Goal: Task Accomplishment & Management: Manage account settings

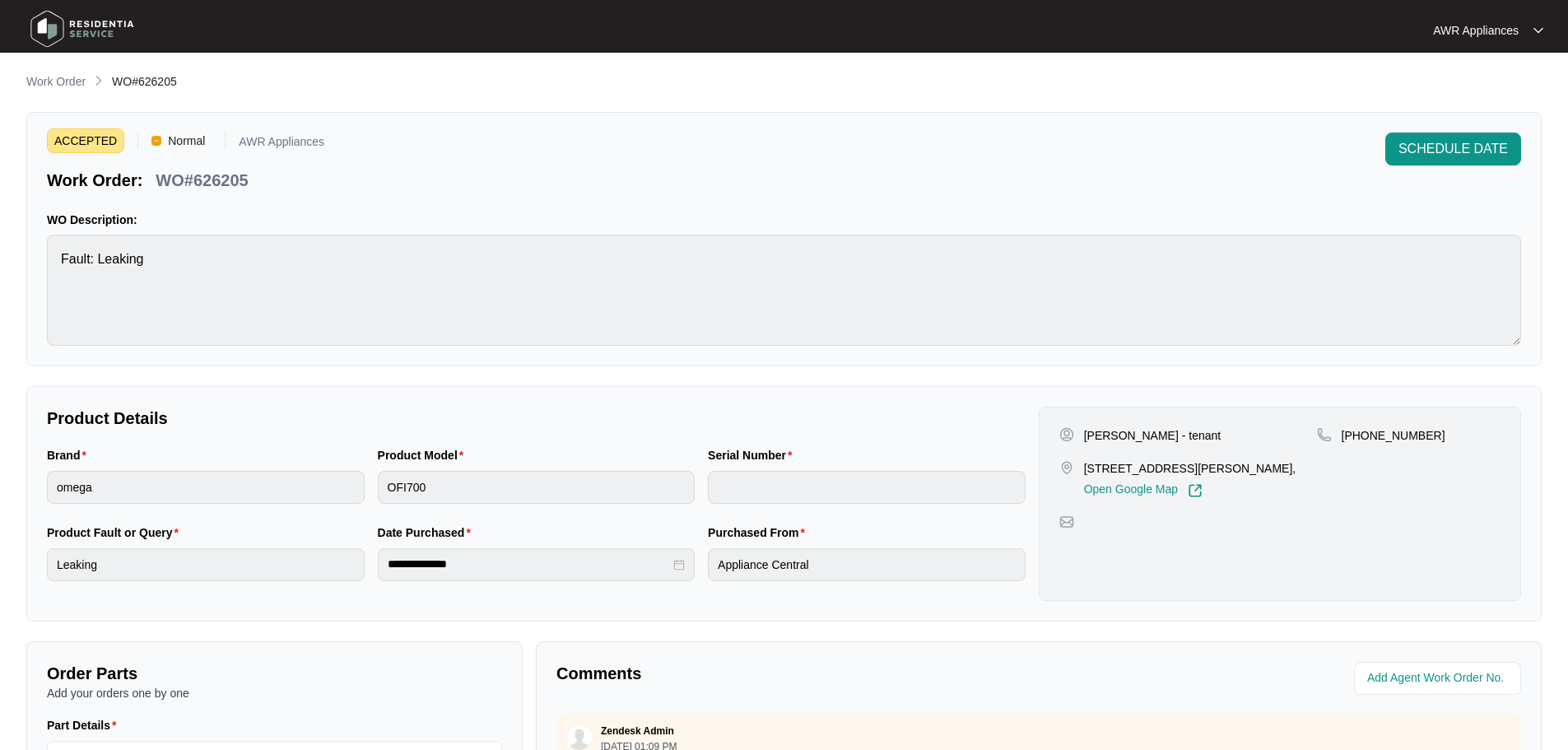
scroll to position [330, 0]
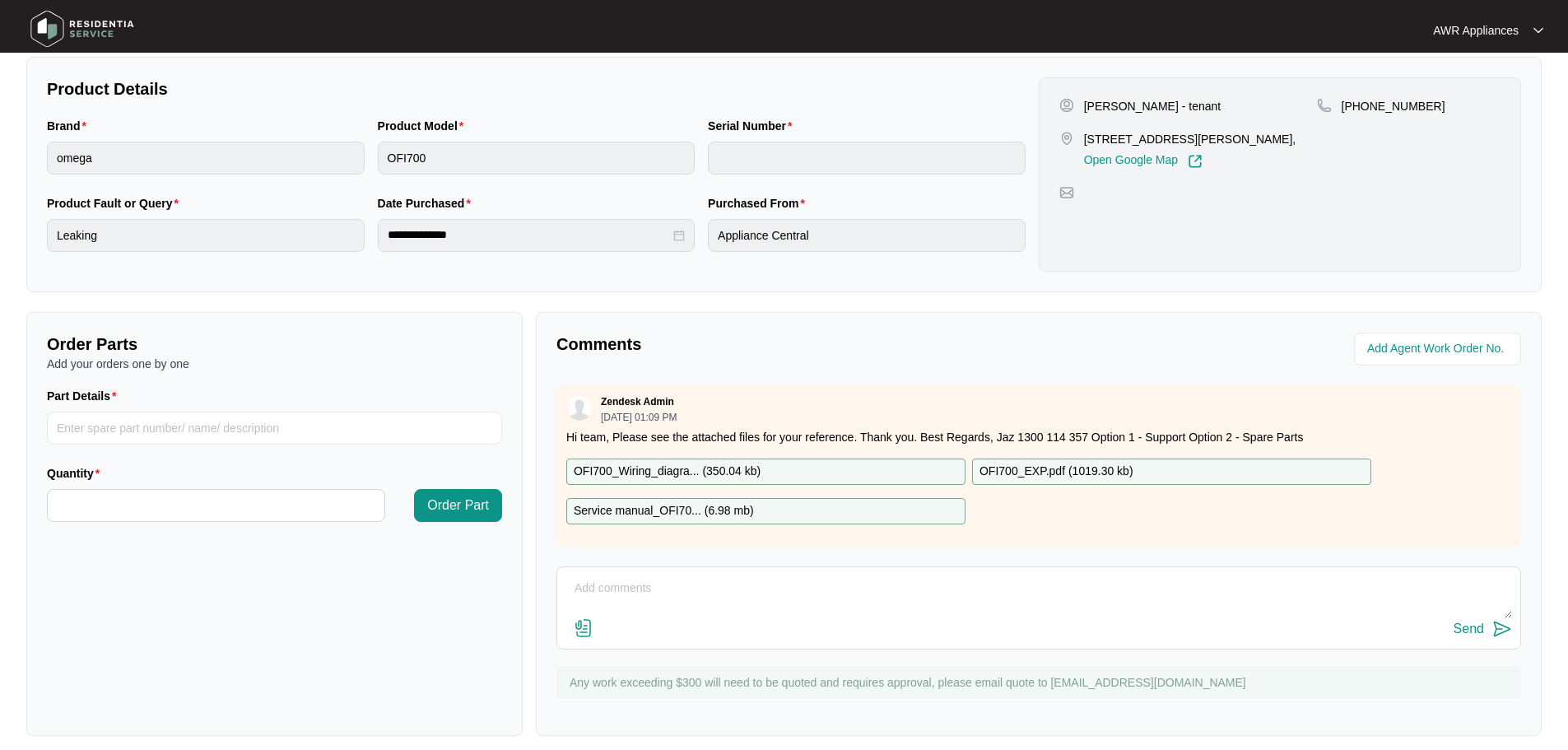
click at [52, 23] on img at bounding box center [83, 28] width 115 height 49
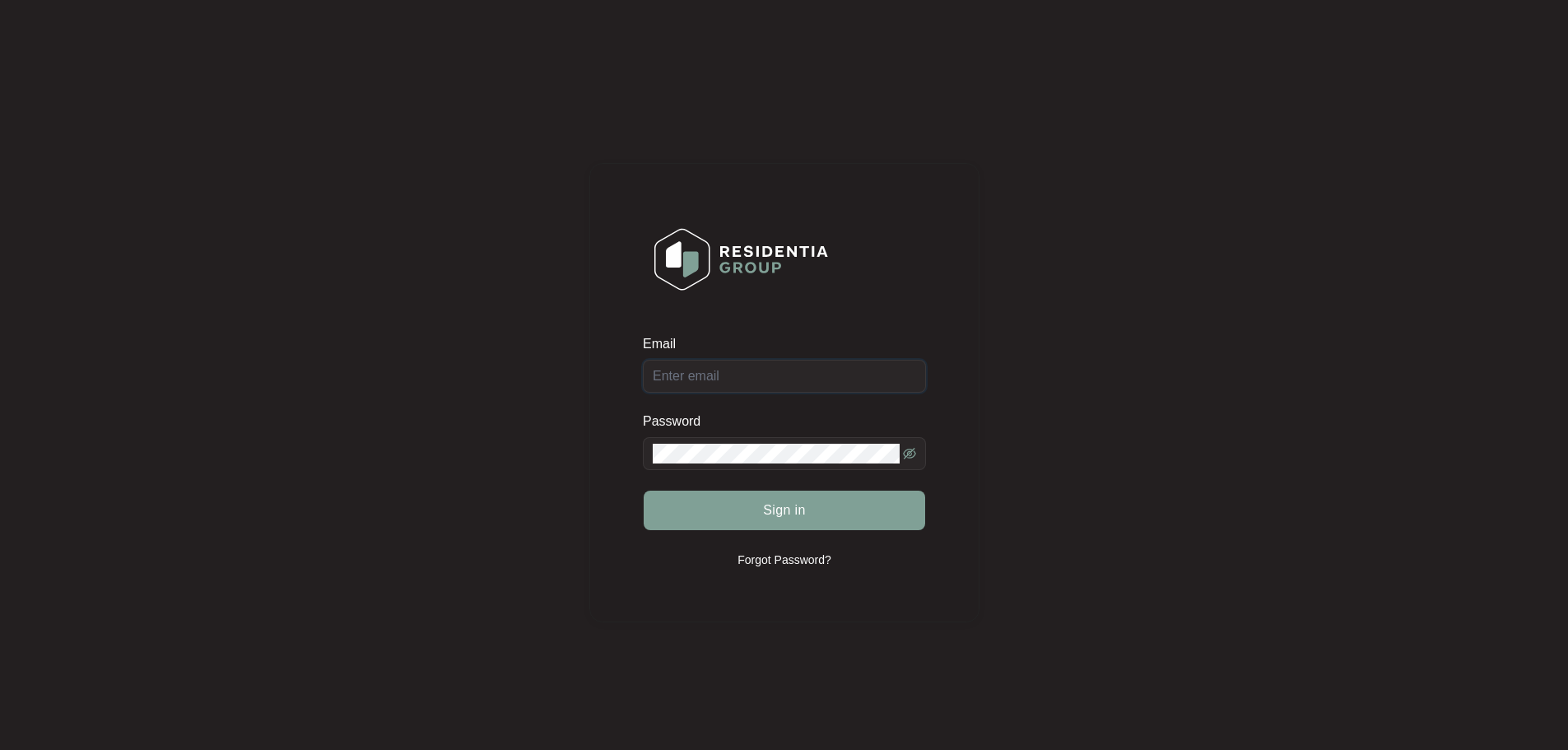
type input "admin@awrservice.com.au"
click at [787, 518] on span "Sign in" at bounding box center [784, 511] width 43 height 20
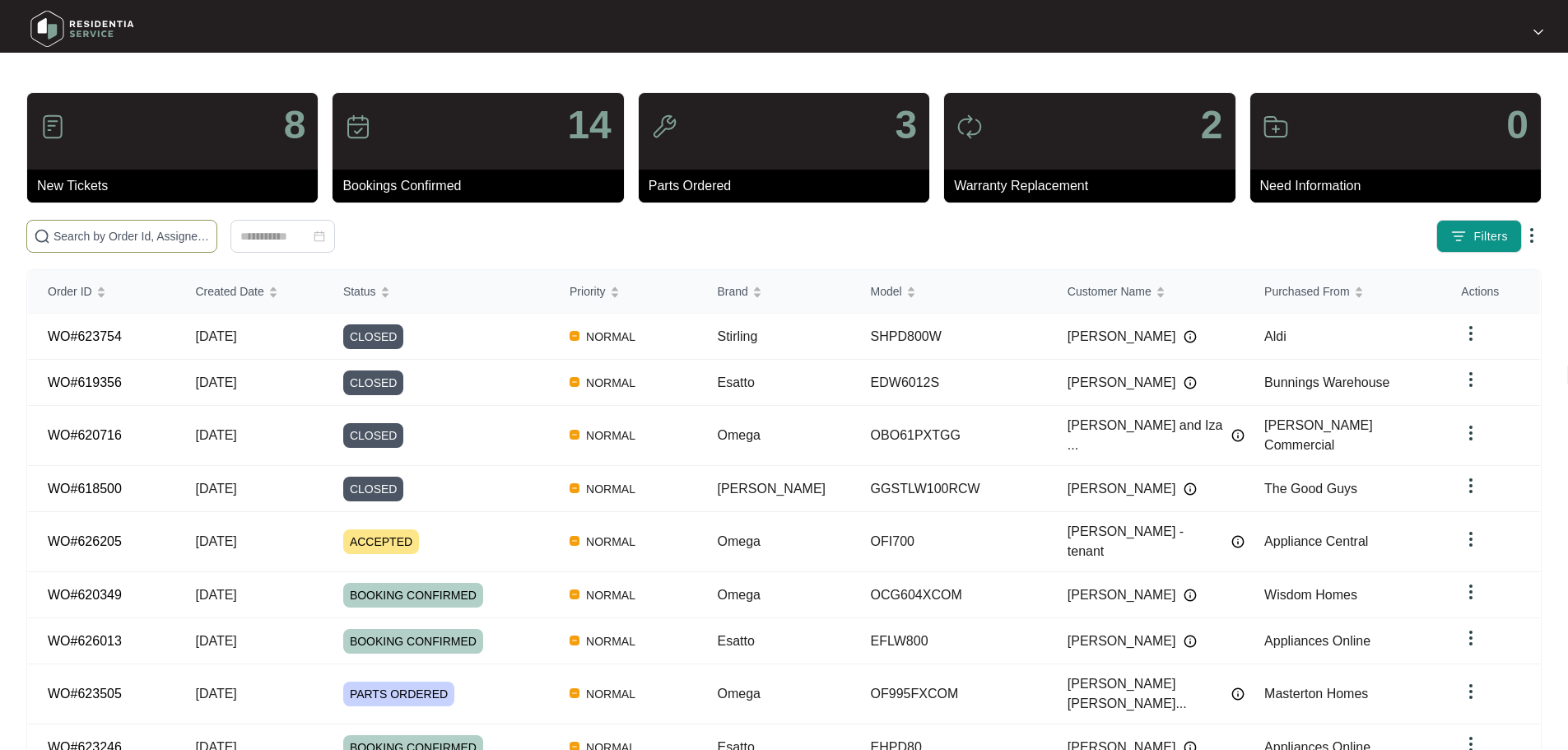
paste input "623754"
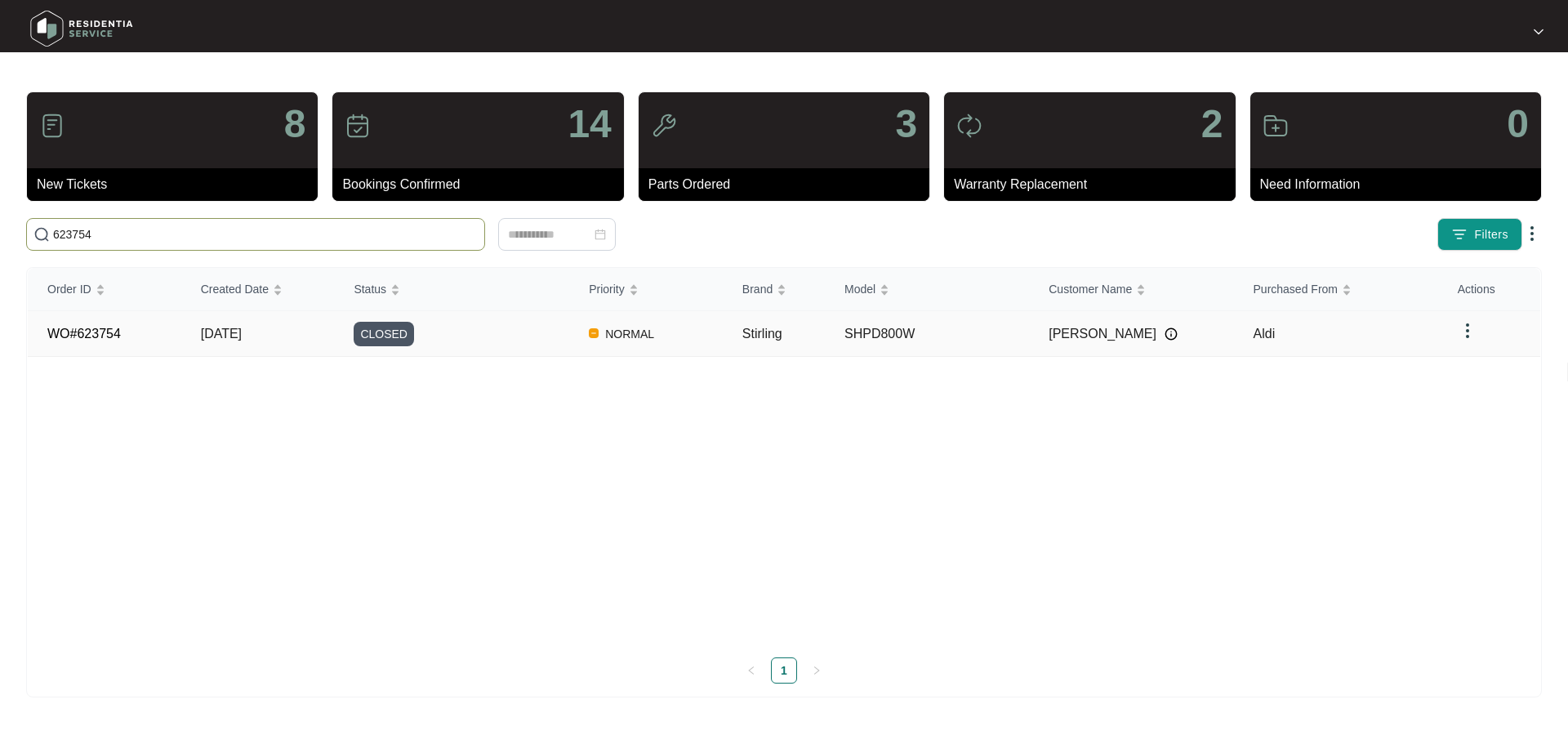
type input "623754"
click at [123, 339] on td "WO#623754" at bounding box center [104, 334] width 153 height 46
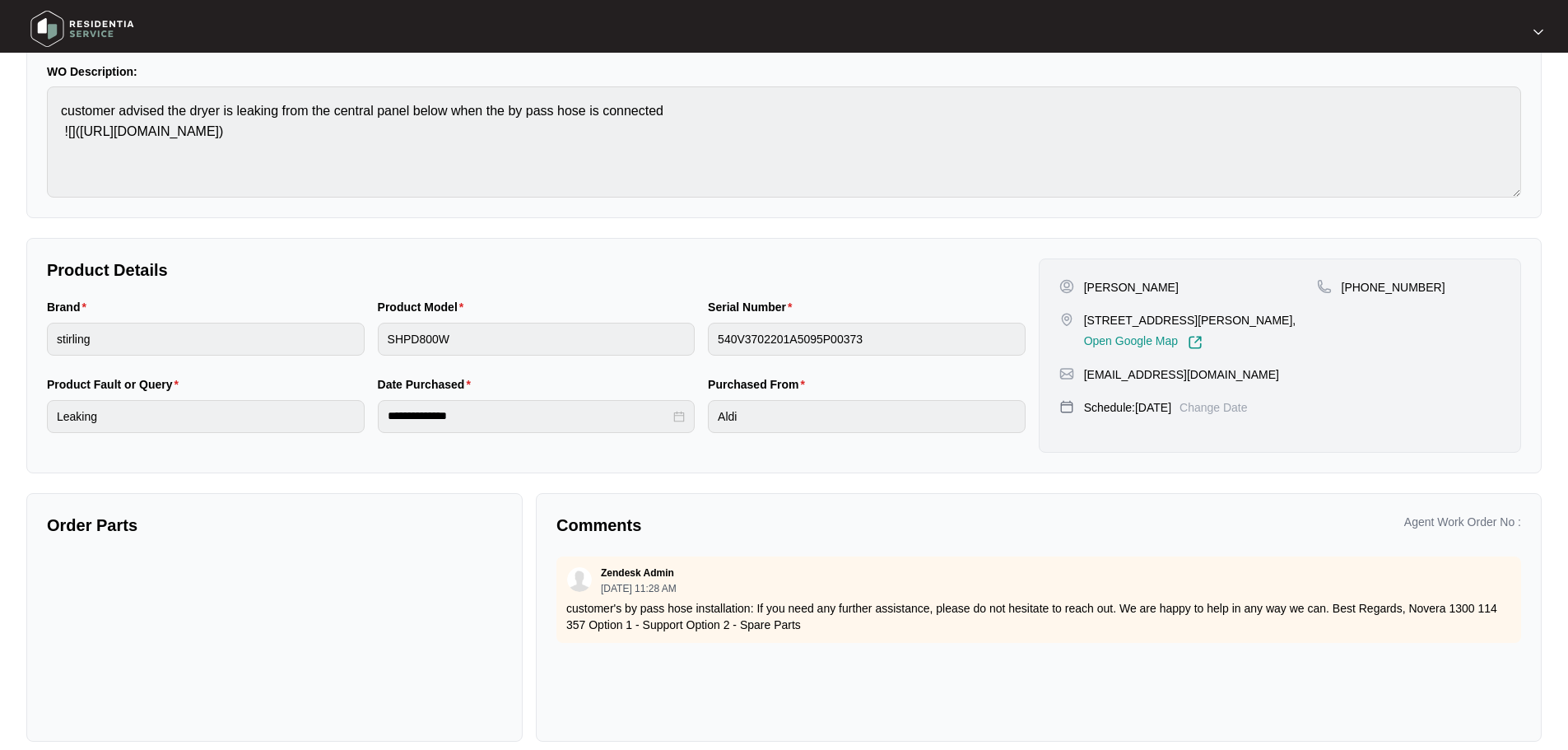
scroll to position [166, 0]
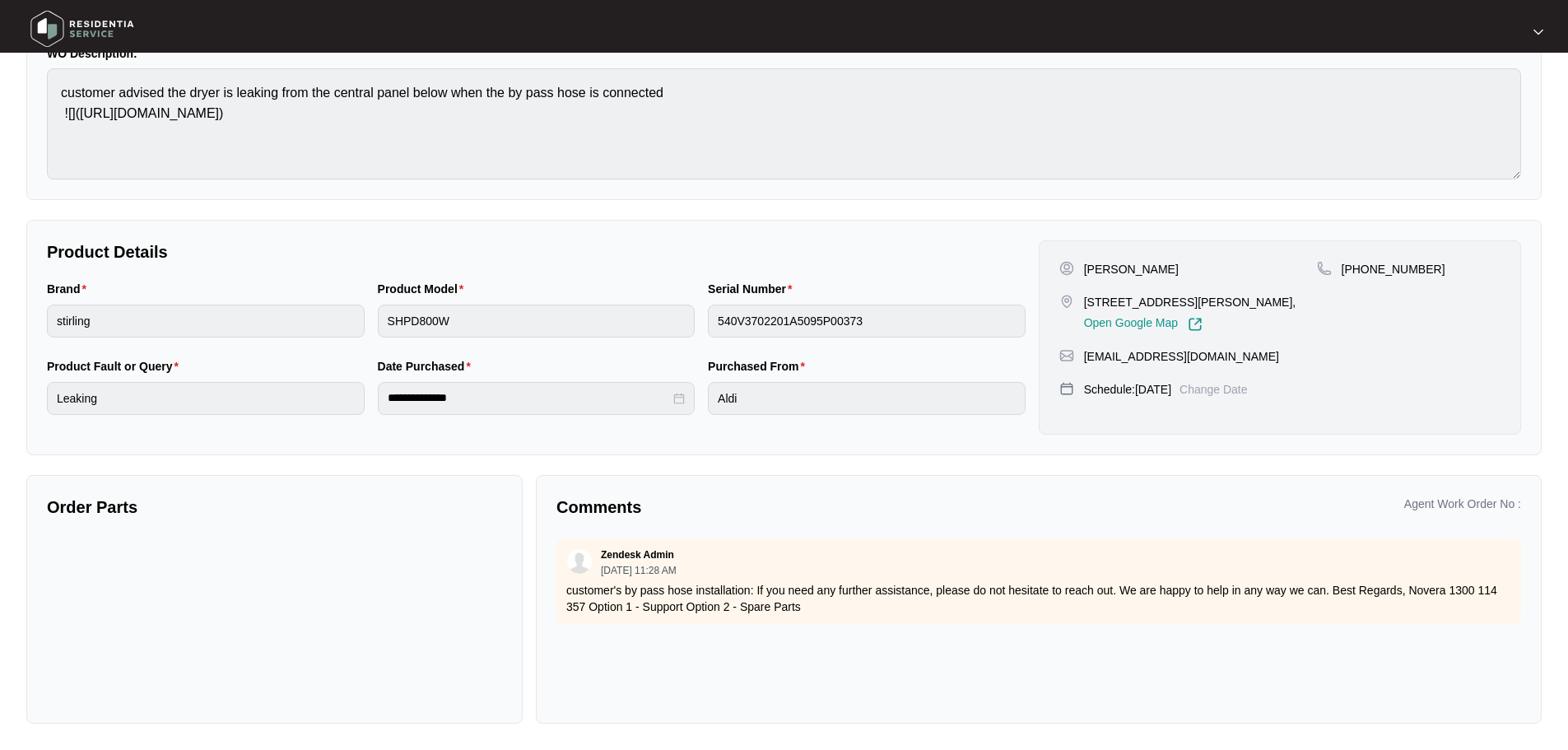
click at [35, 28] on img at bounding box center [83, 28] width 115 height 49
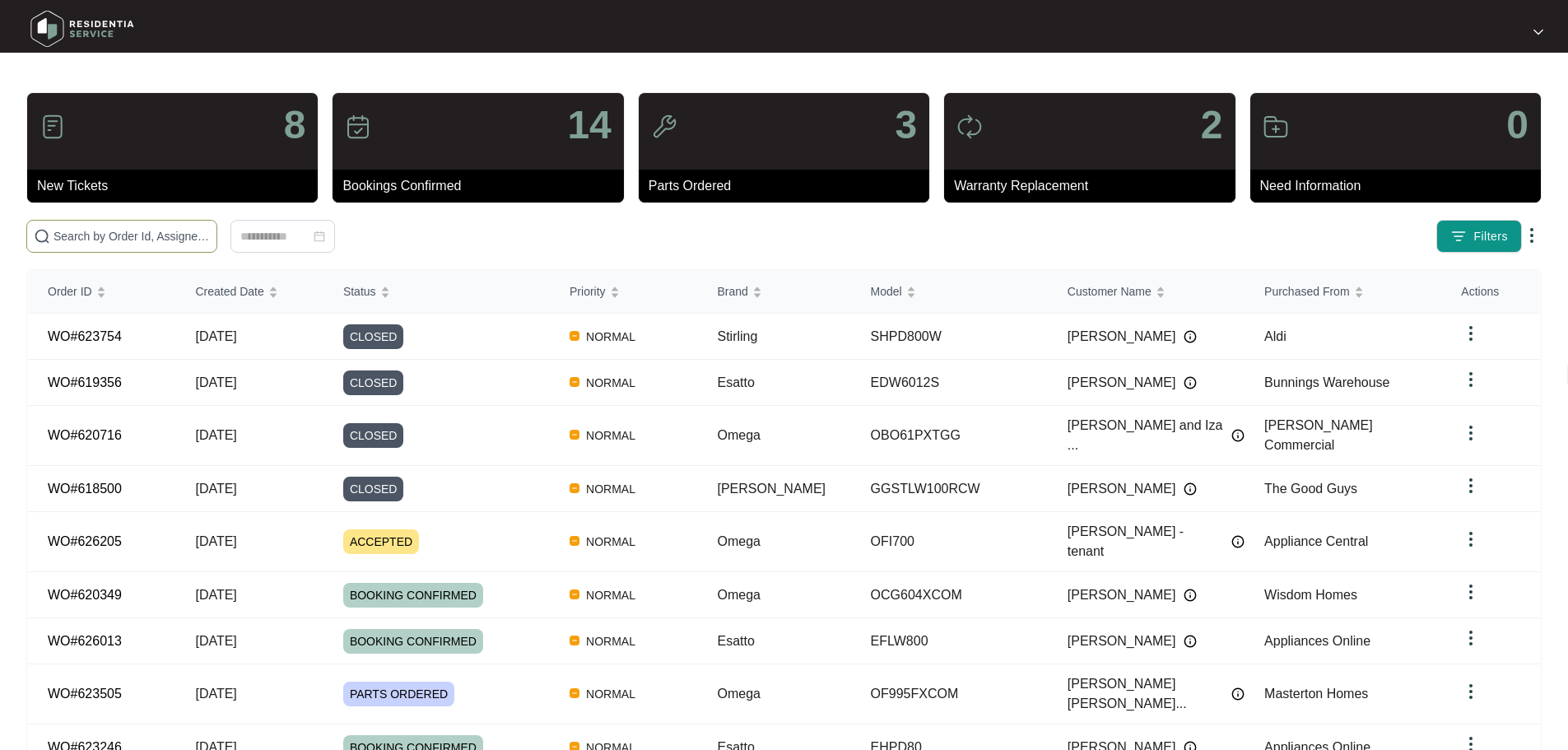
click at [134, 233] on input "text" at bounding box center [131, 236] width 156 height 18
type input "24203"
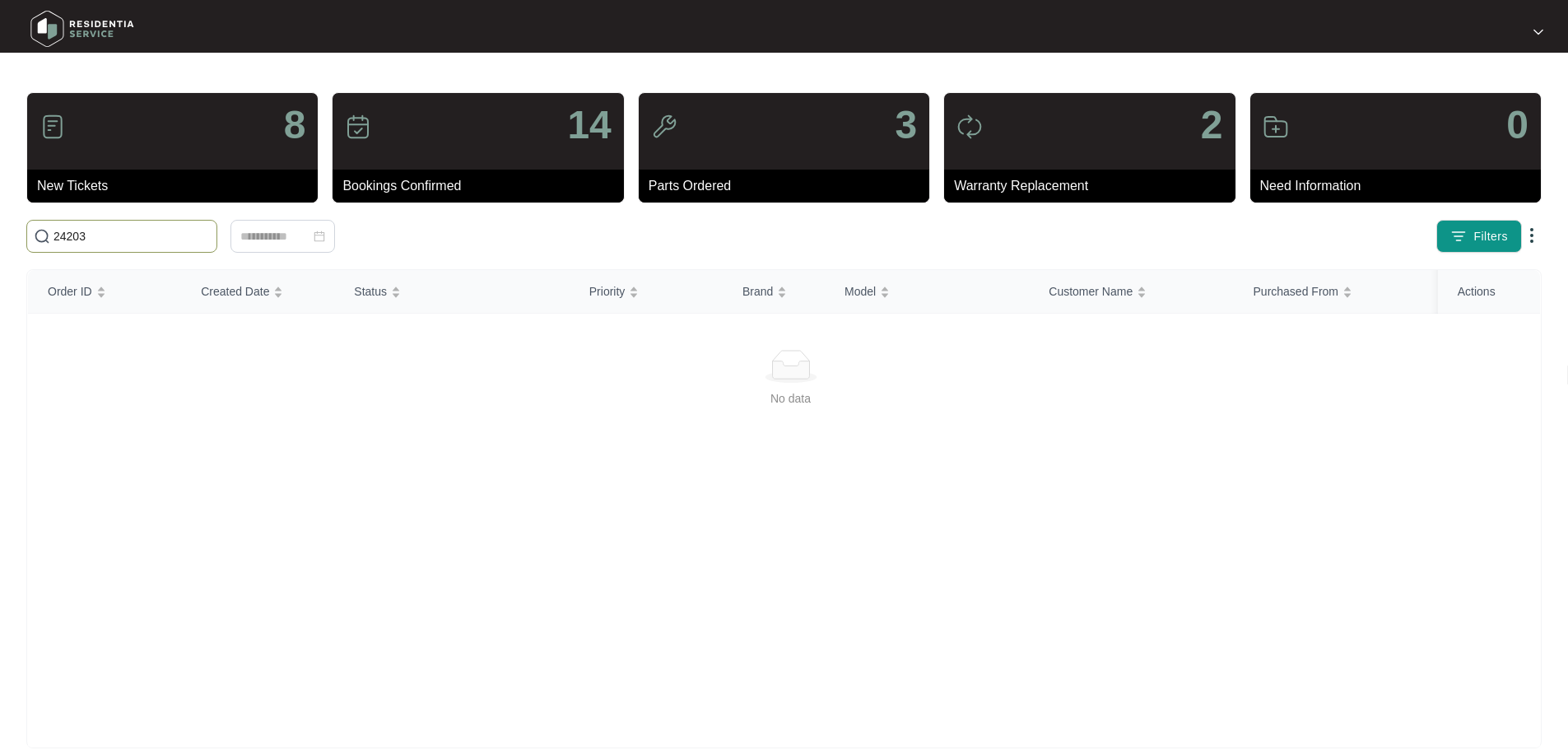
drag, startPoint x: 108, startPoint y: 229, endPoint x: 265, endPoint y: 252, distance: 158.7
click at [18, 236] on main "8 New Tickets 14 Bookings Confirmed 3 Parts Ordered 2 Warranty Replacement 0 Ne…" at bounding box center [784, 387] width 1568 height 774
click at [115, 244] on div "Click to sort ascending" at bounding box center [78, 256] width 129 height 28
click at [122, 229] on input "626450" at bounding box center [131, 236] width 156 height 18
type input "6"
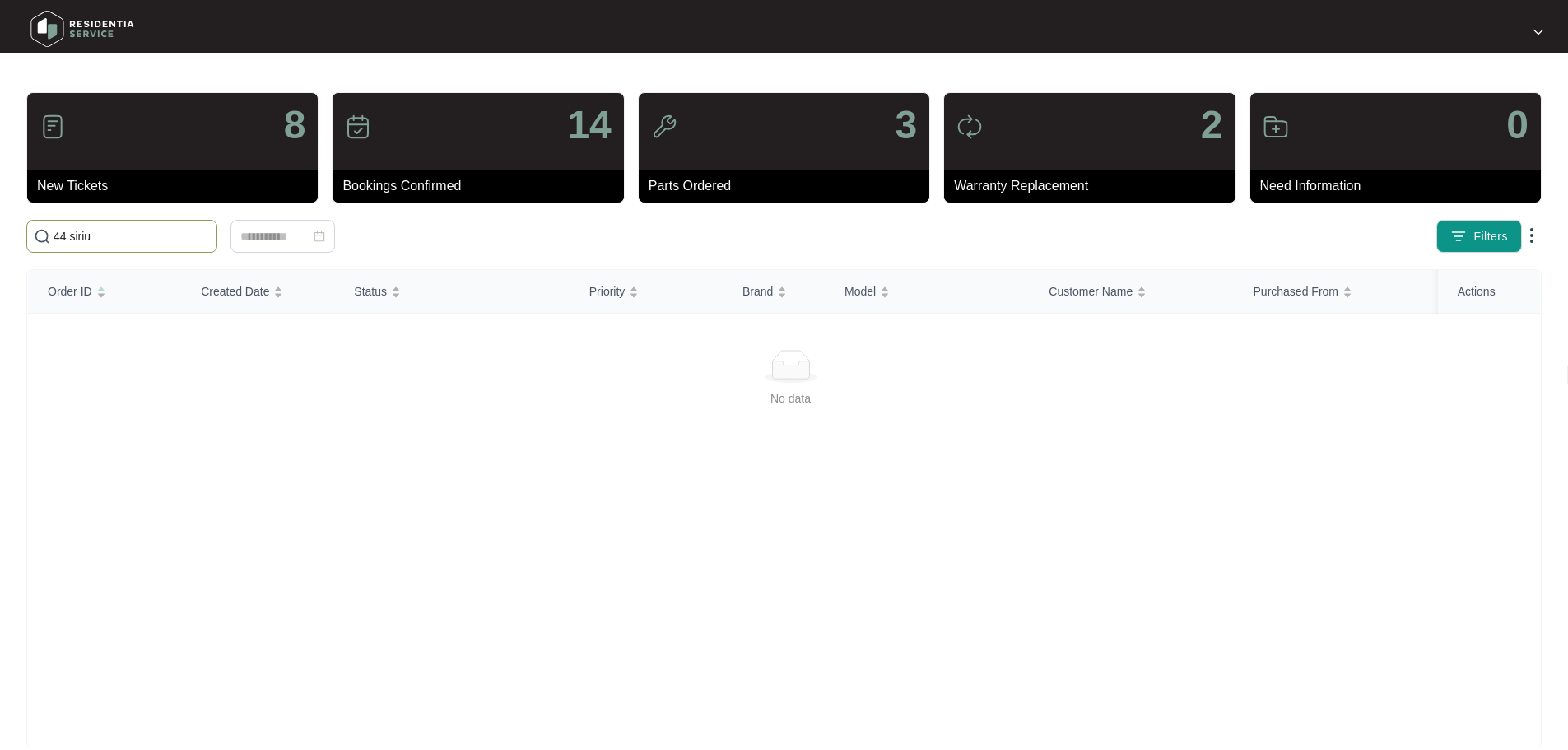
type input "44 sirius"
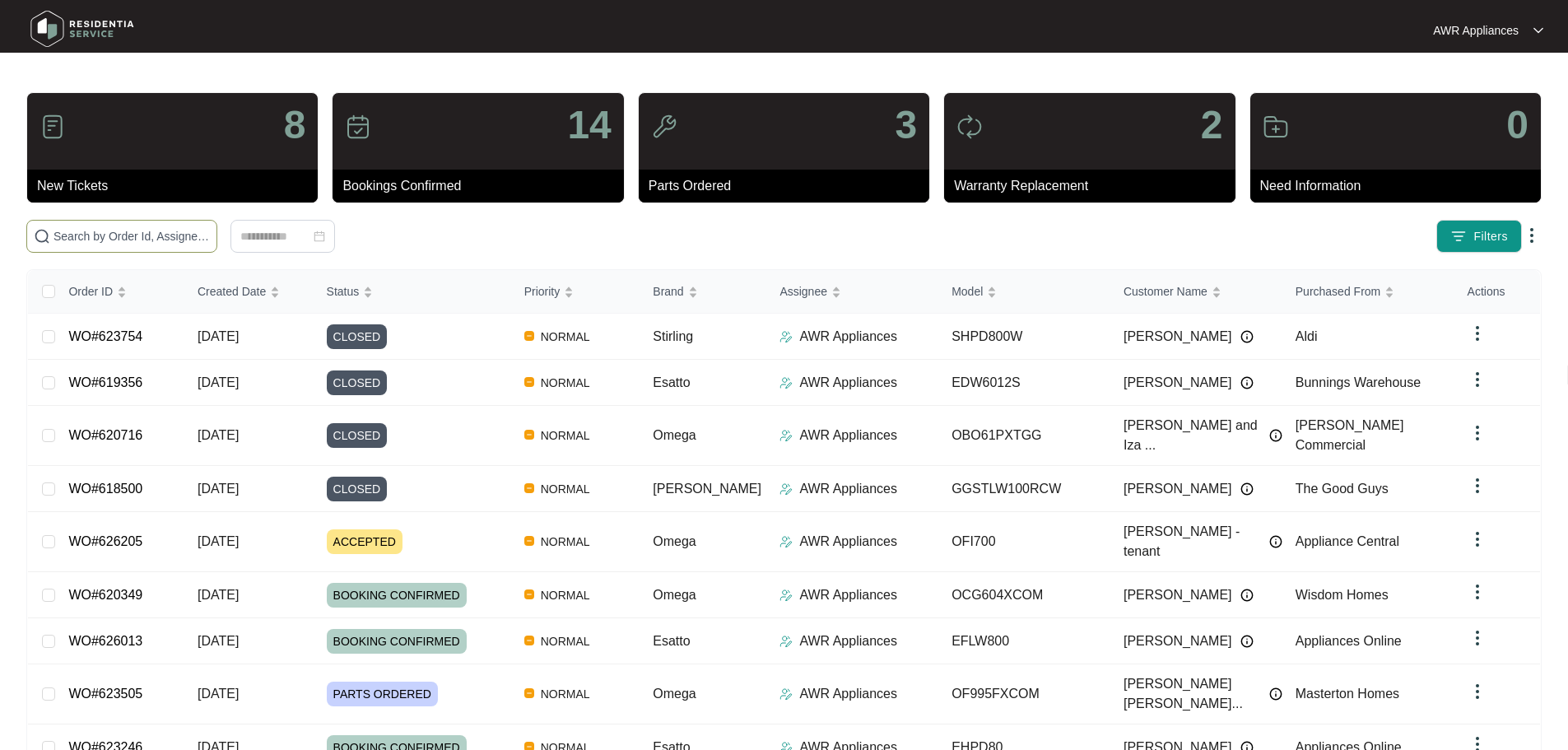
click at [64, 237] on input "text" at bounding box center [131, 236] width 156 height 18
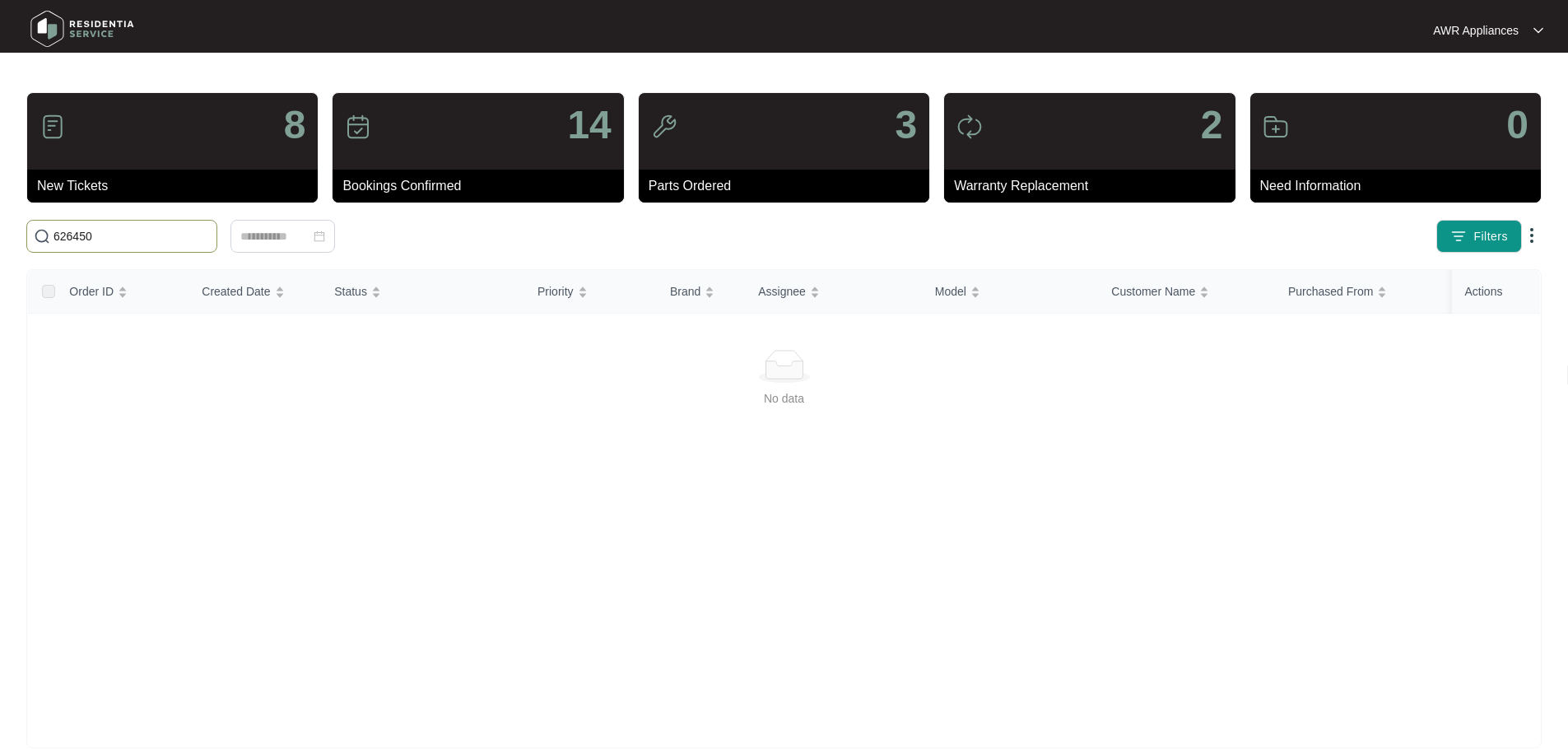
click at [102, 234] on input "626450" at bounding box center [131, 236] width 156 height 18
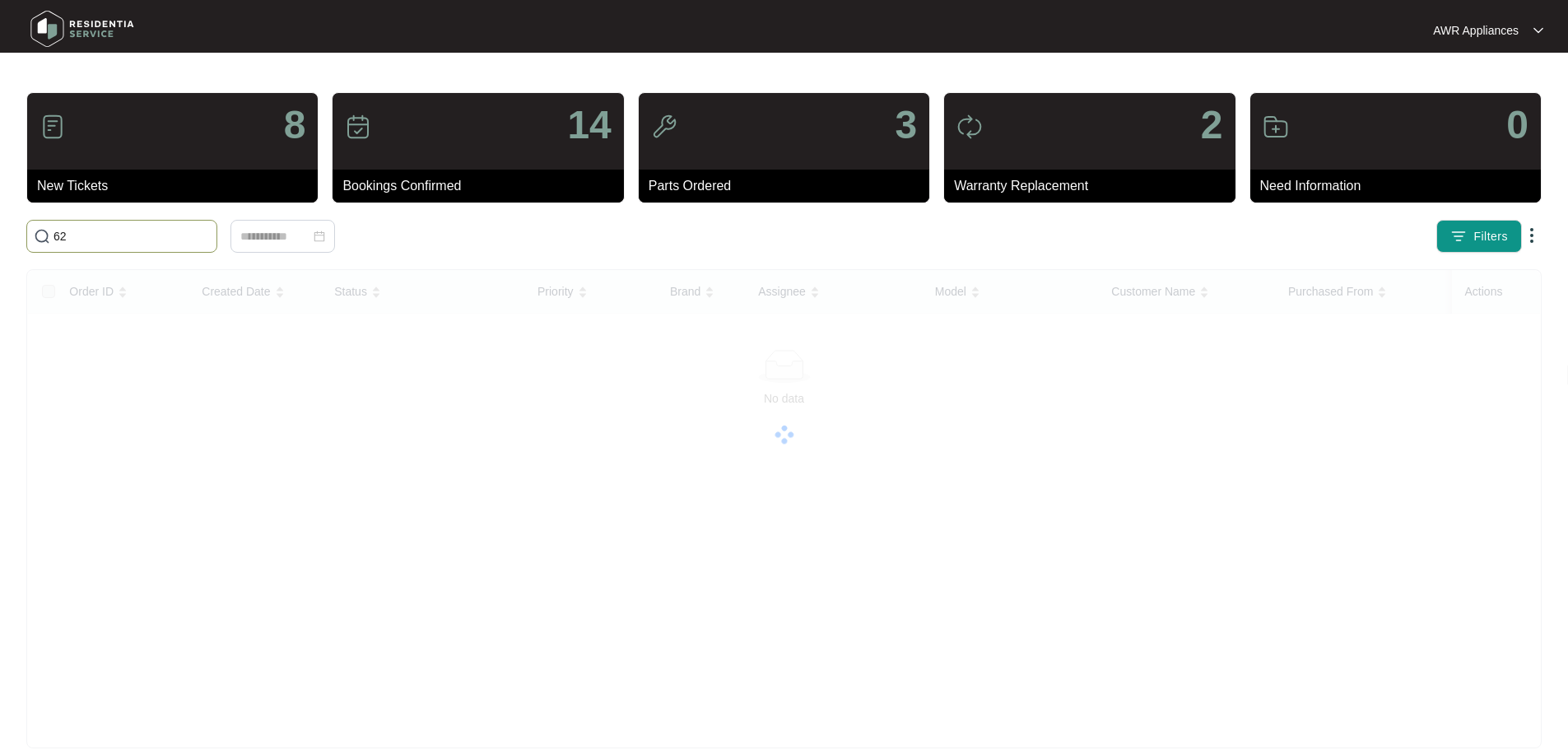
type input "6"
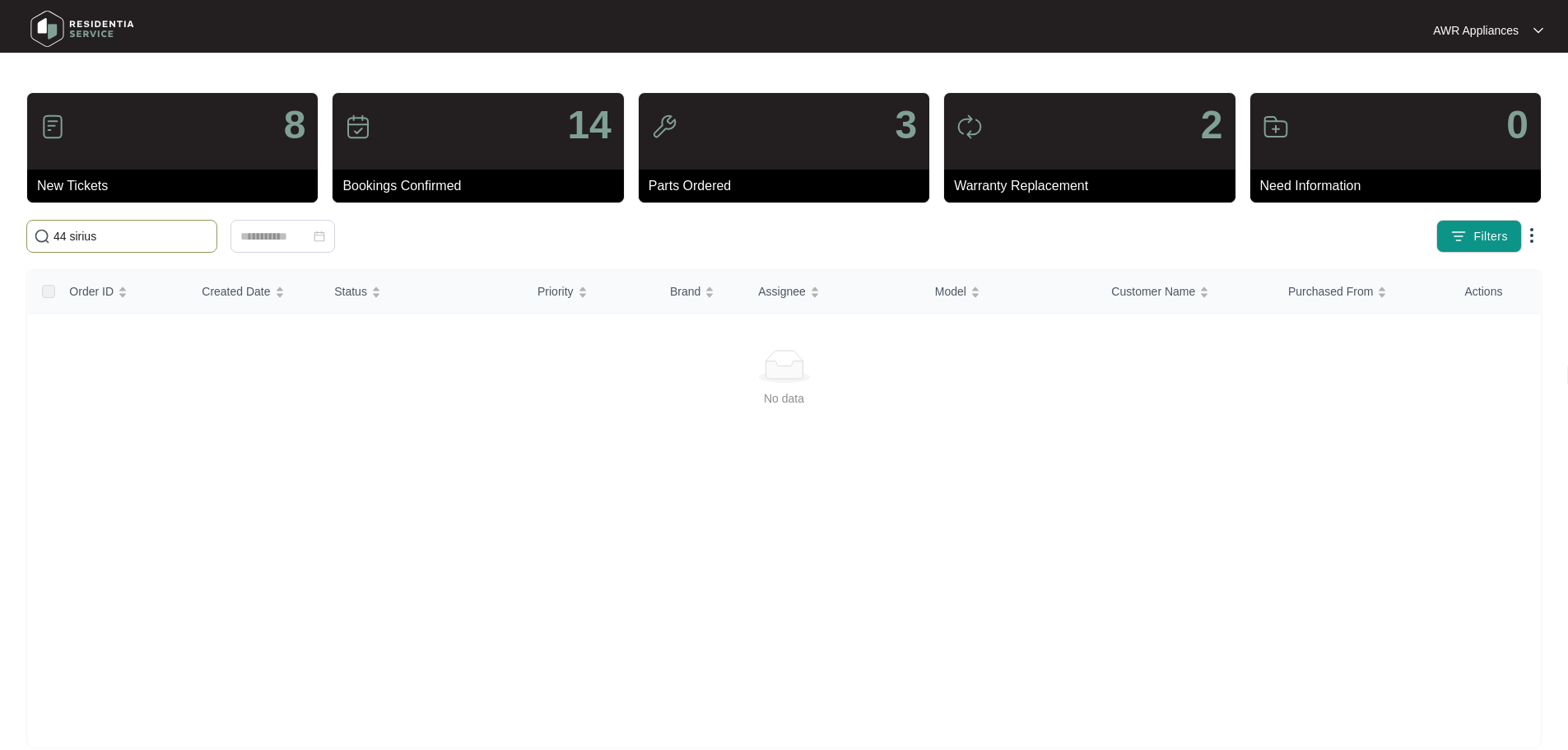
drag, startPoint x: 128, startPoint y: 239, endPoint x: 41, endPoint y: 239, distance: 87.0
click at [41, 239] on span "44 sirius" at bounding box center [122, 235] width 191 height 33
drag, startPoint x: 121, startPoint y: 241, endPoint x: 54, endPoint y: 241, distance: 67.0
click at [54, 241] on input "626439" at bounding box center [131, 236] width 156 height 18
type input "626434"
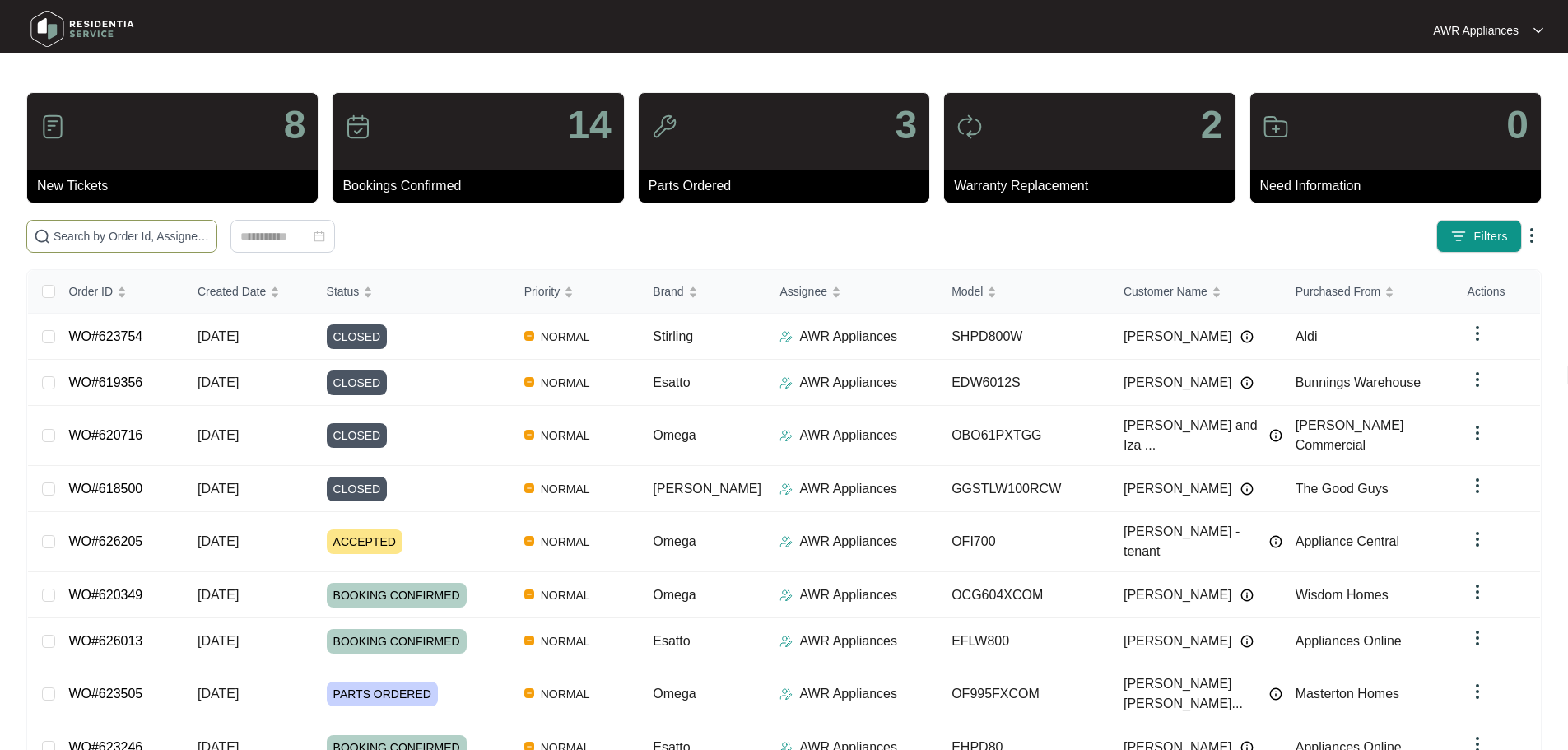
paste input "623754"
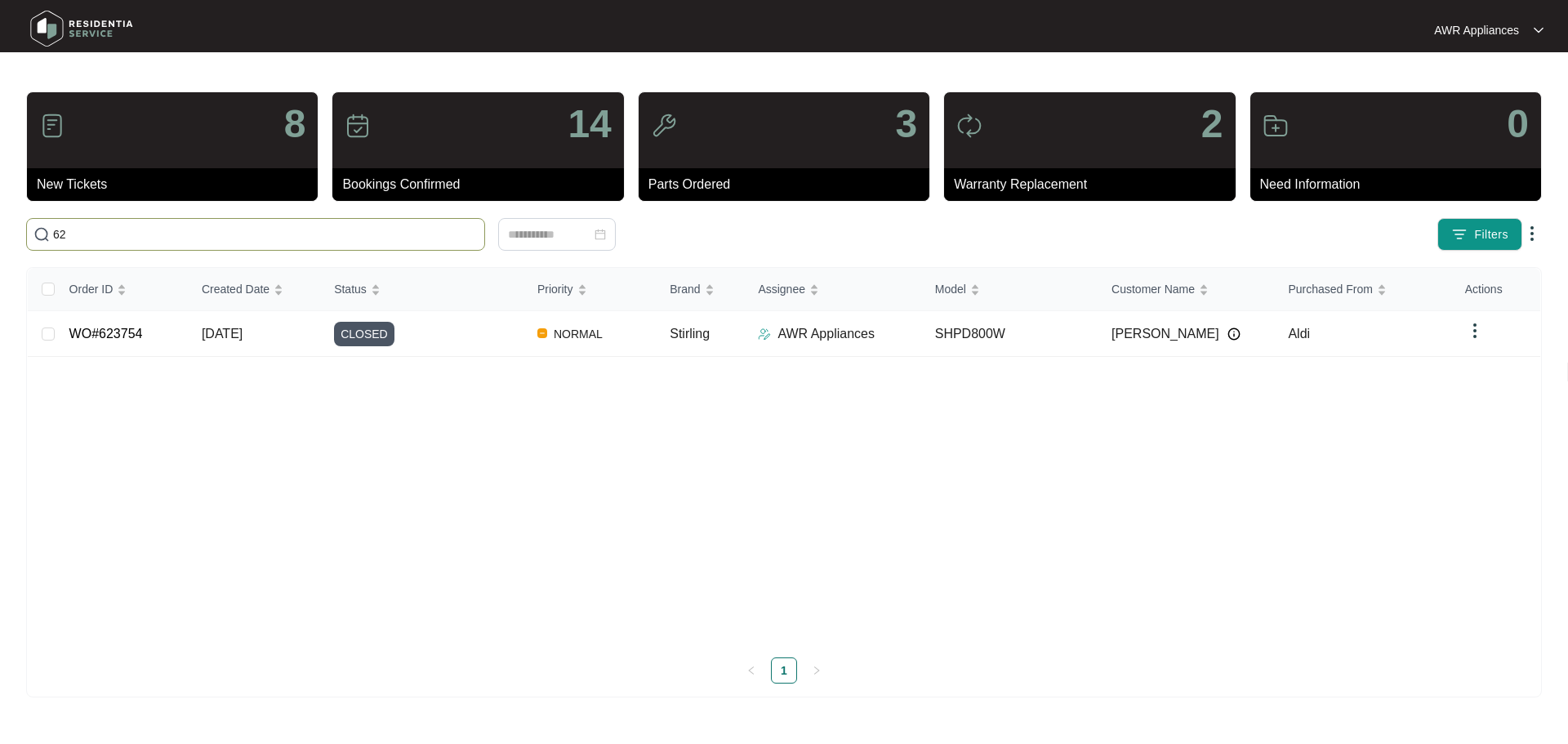
type input "6"
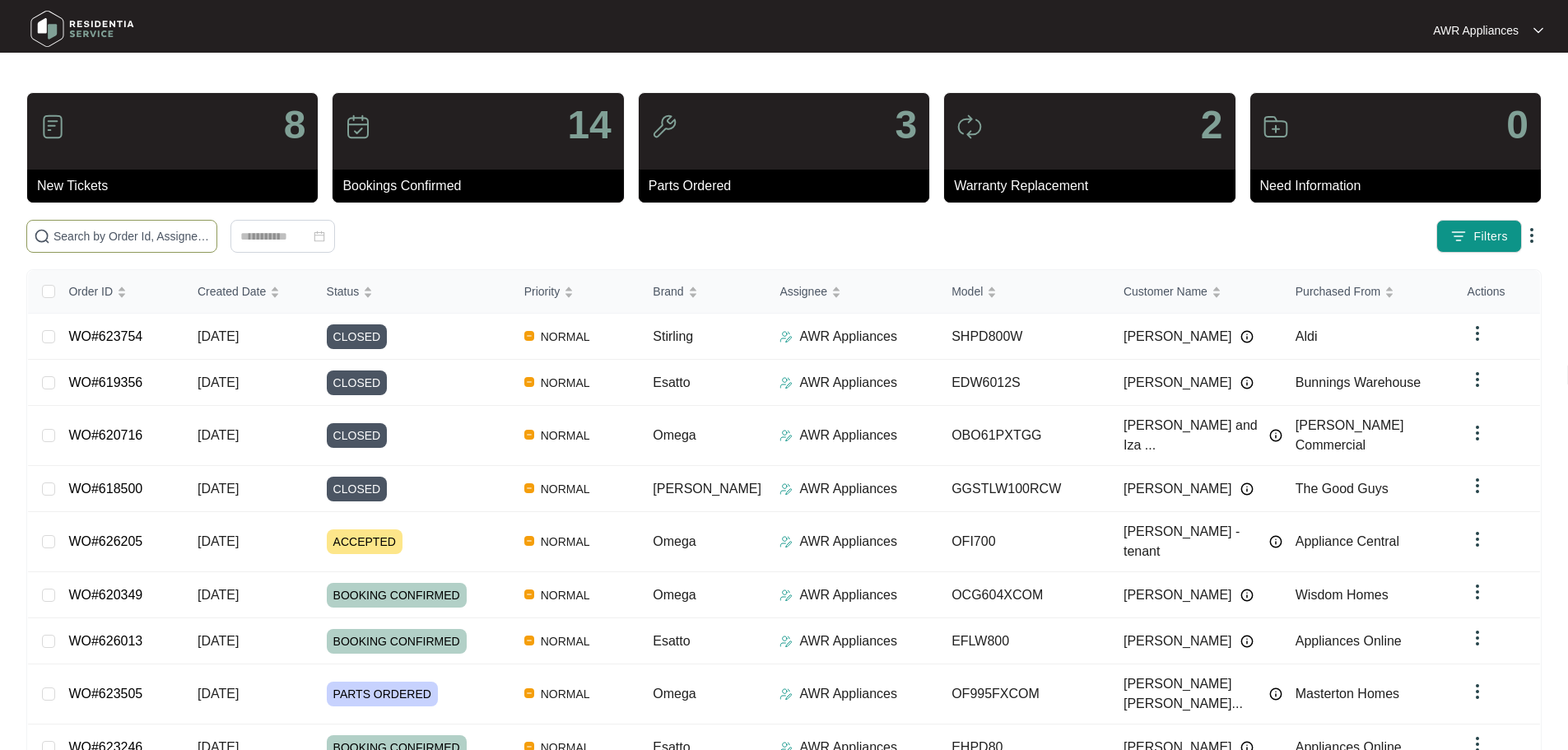
paste input "619356"
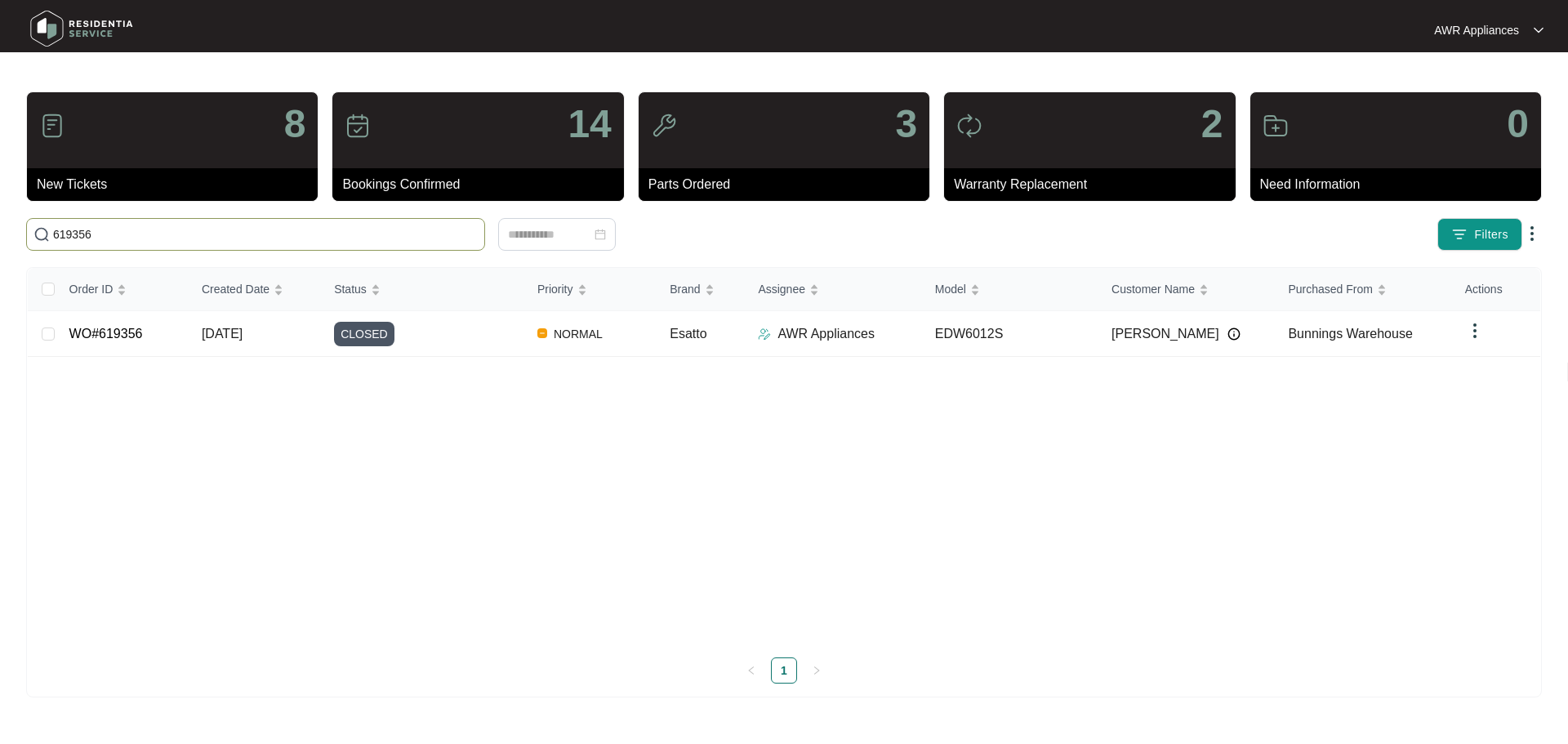
drag, startPoint x: 109, startPoint y: 233, endPoint x: 36, endPoint y: 235, distance: 73.0
click at [36, 235] on span "619356" at bounding box center [256, 233] width 459 height 32
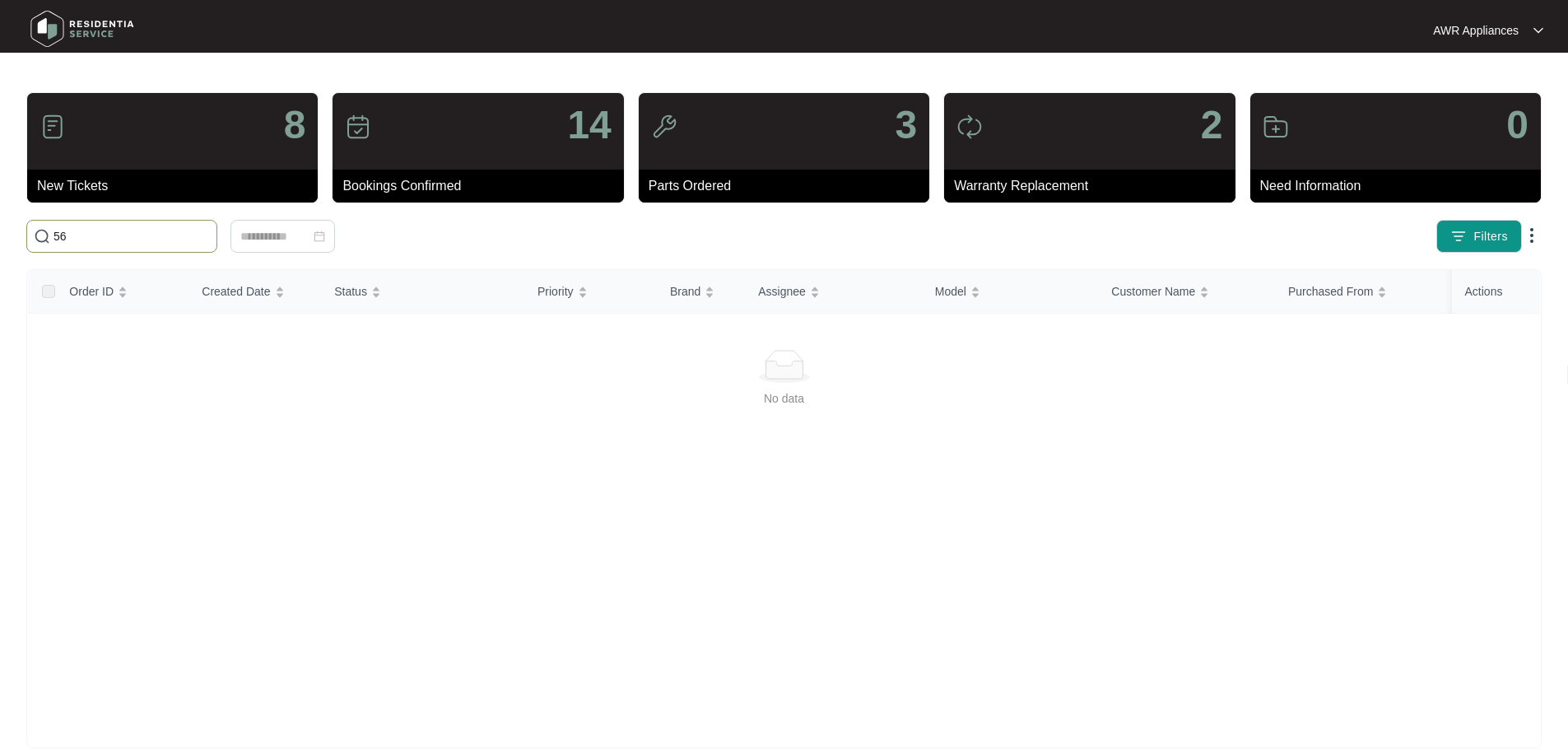
type input "5"
drag, startPoint x: 133, startPoint y: 229, endPoint x: 57, endPoint y: 240, distance: 76.8
click at [57, 239] on input "56/20 rockford" at bounding box center [131, 236] width 156 height 18
type input "5"
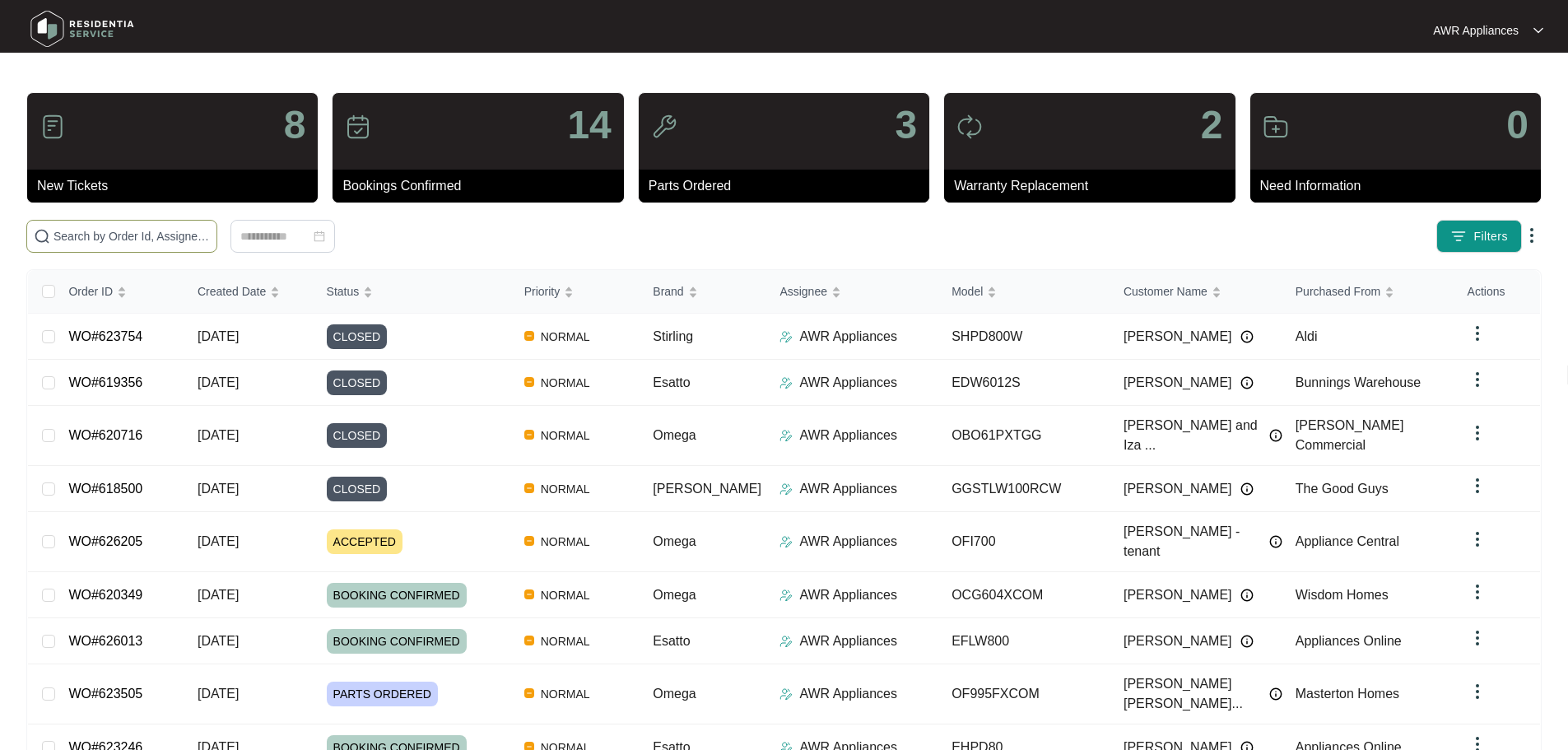
paste input "618500"
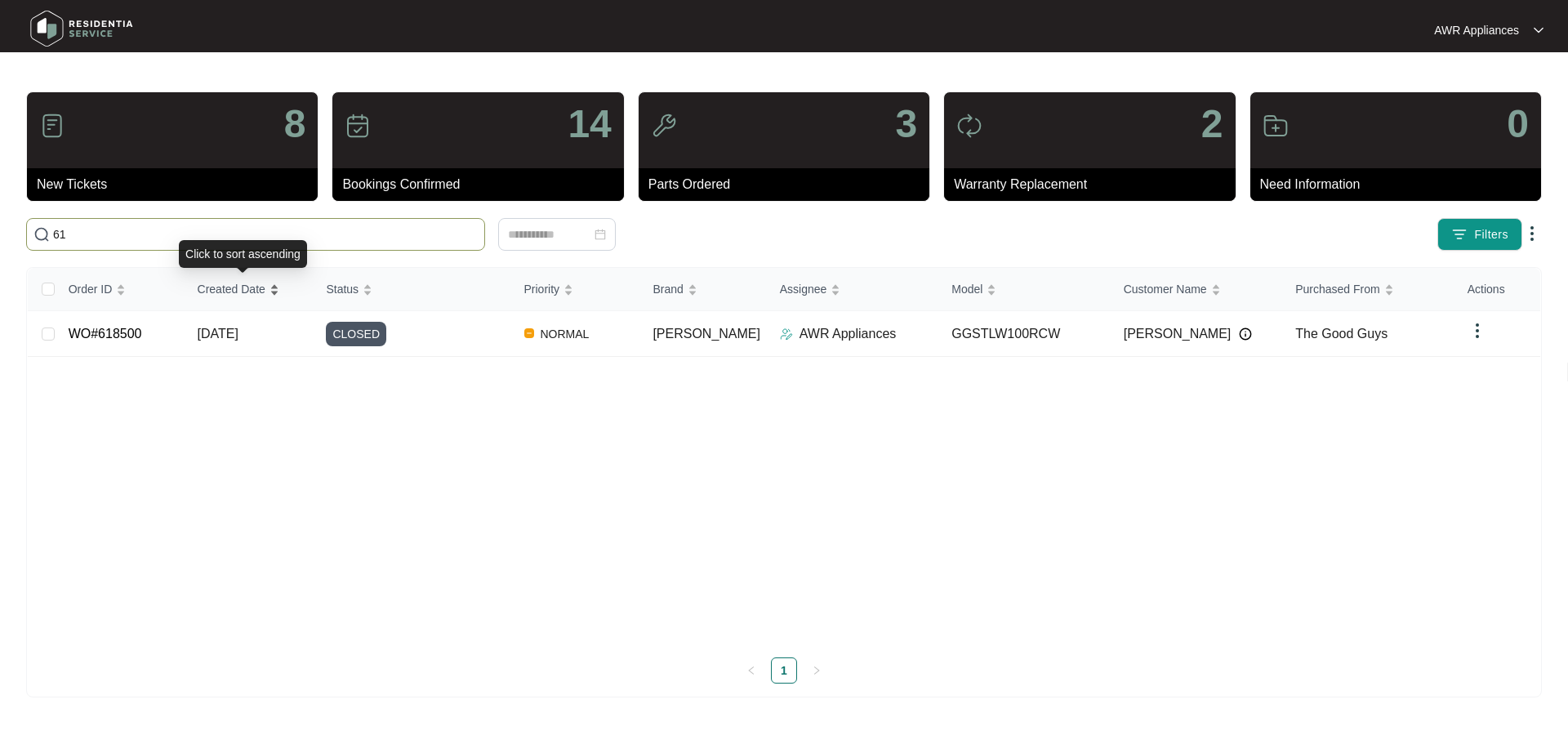
type input "6"
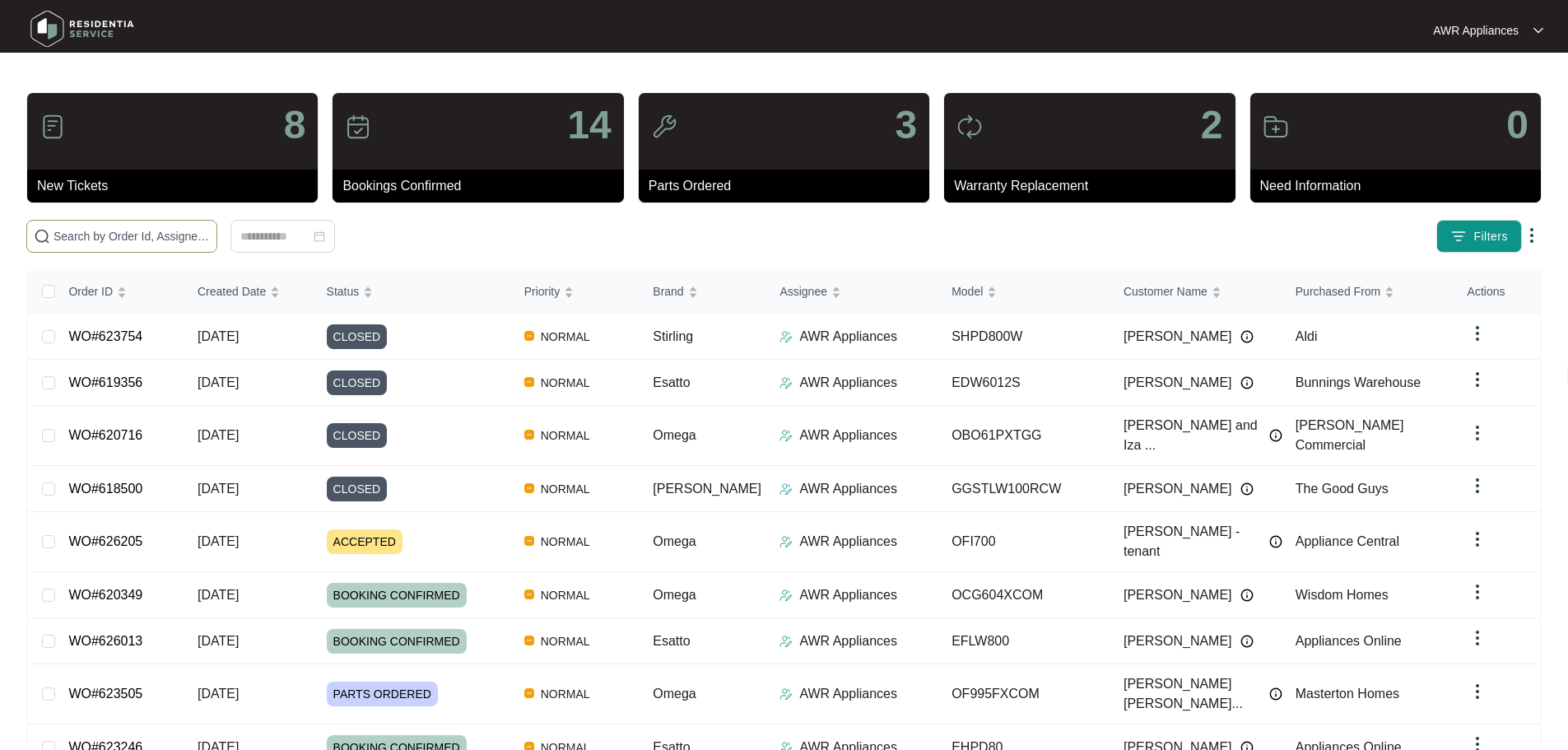
paste input "620716"
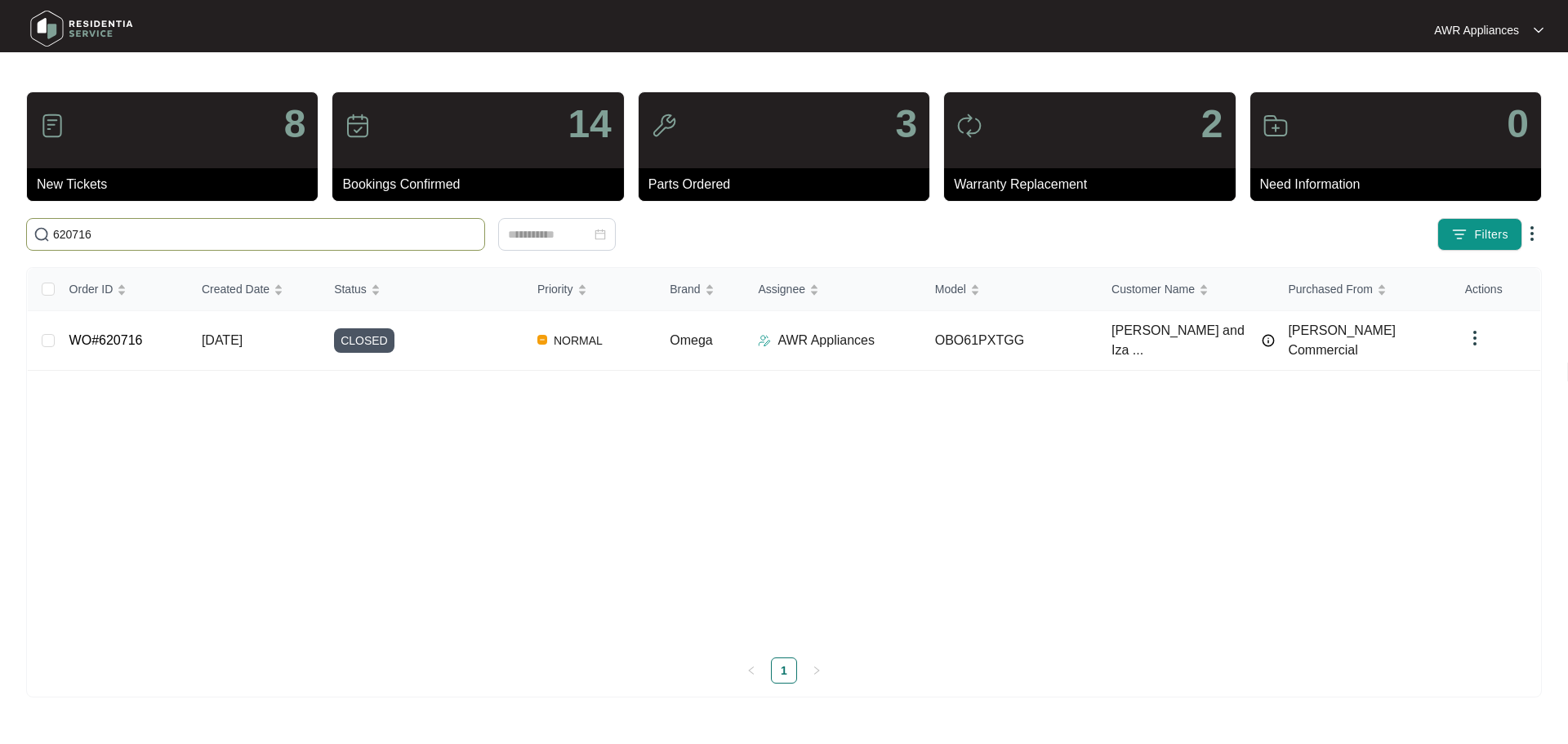
type input "620716"
